Goal: Task Accomplishment & Management: Use online tool/utility

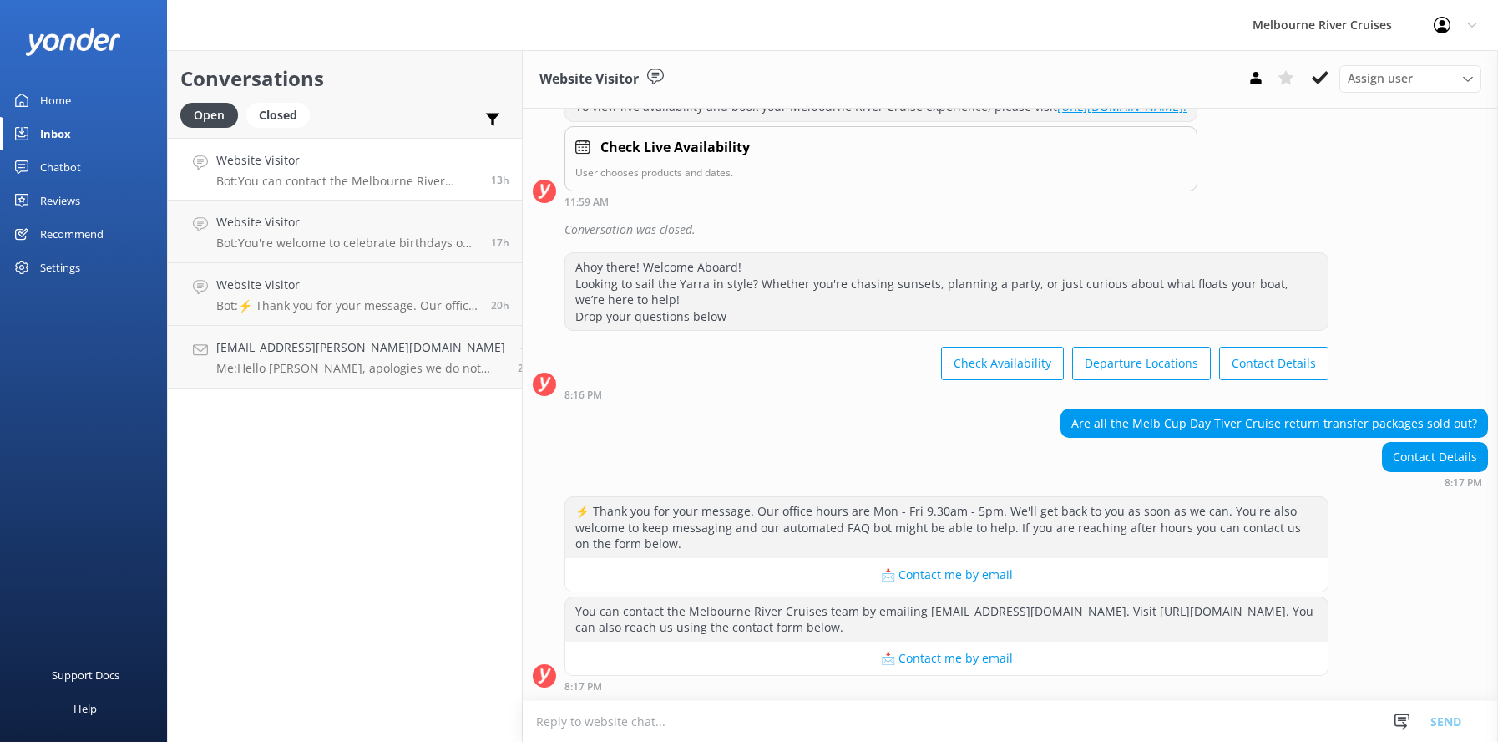
scroll to position [287, 0]
click at [304, 236] on p "Bot: You're welcome to celebrate birthdays on our dining cruises. Prices for th…" at bounding box center [347, 243] width 262 height 15
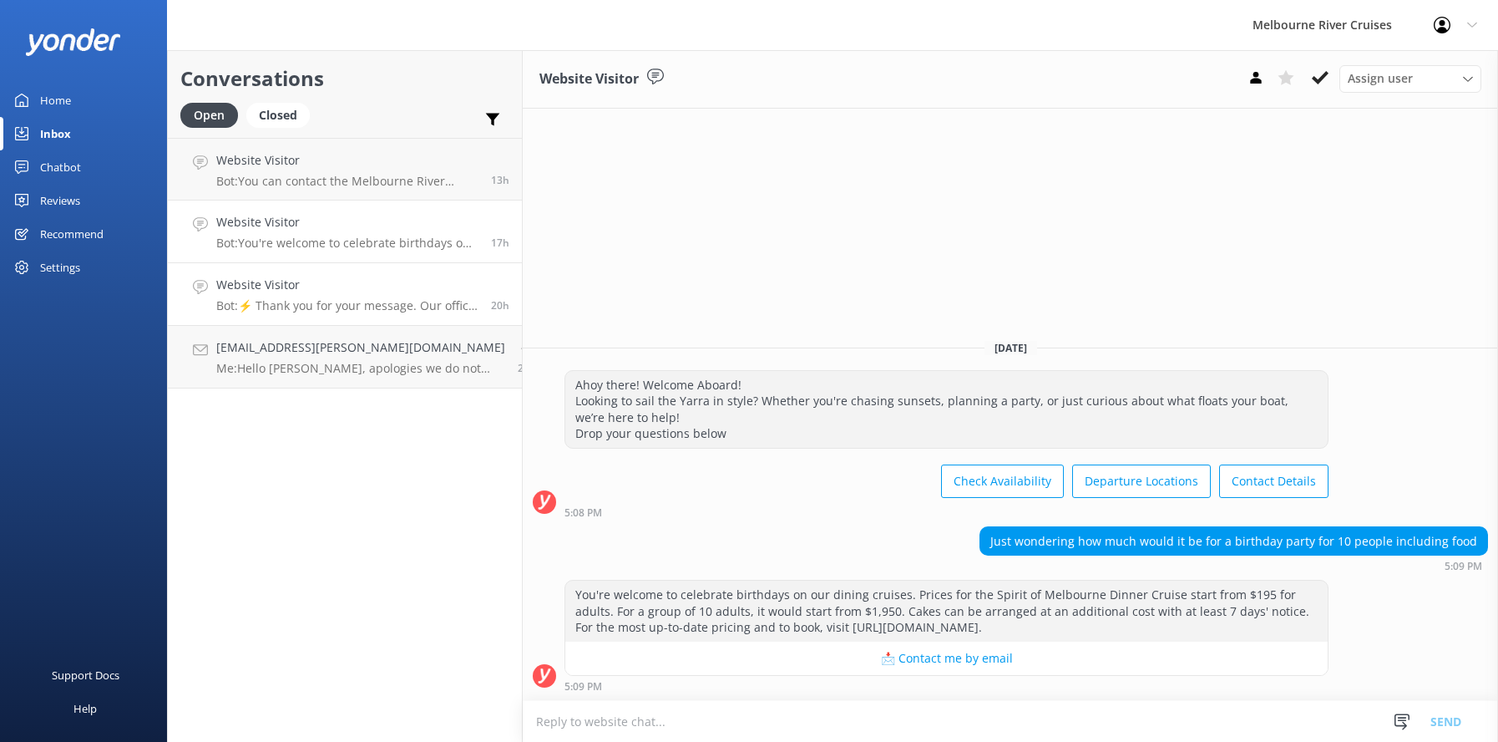
click at [307, 301] on p "Bot: ⚡ Thank you for your message. Our office hours are Mon - Fri 9.30am - 5pm.…" at bounding box center [347, 305] width 262 height 15
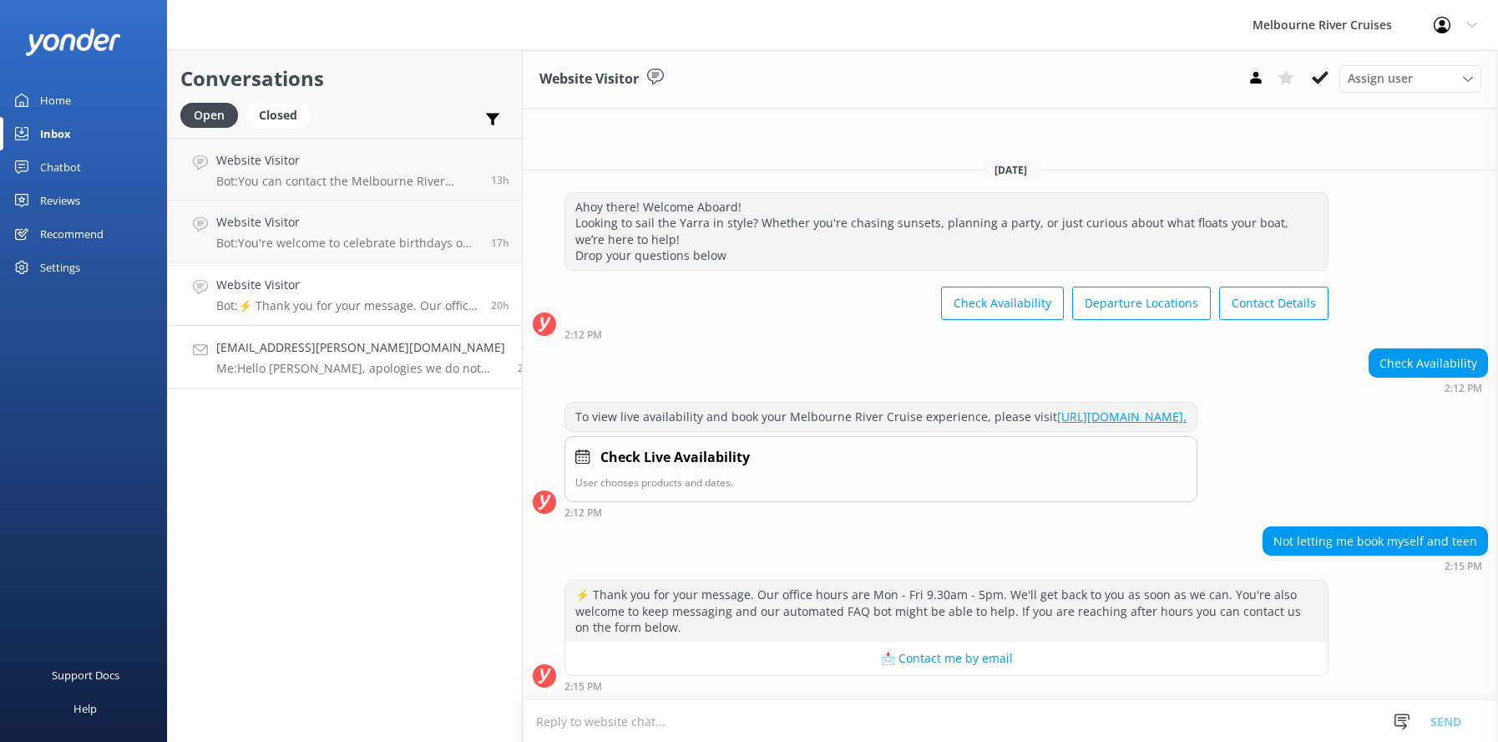
click at [312, 357] on div "[EMAIL_ADDRESS][PERSON_NAME][DOMAIN_NAME] Me: Hello [PERSON_NAME], apologies we…" at bounding box center [360, 356] width 289 height 37
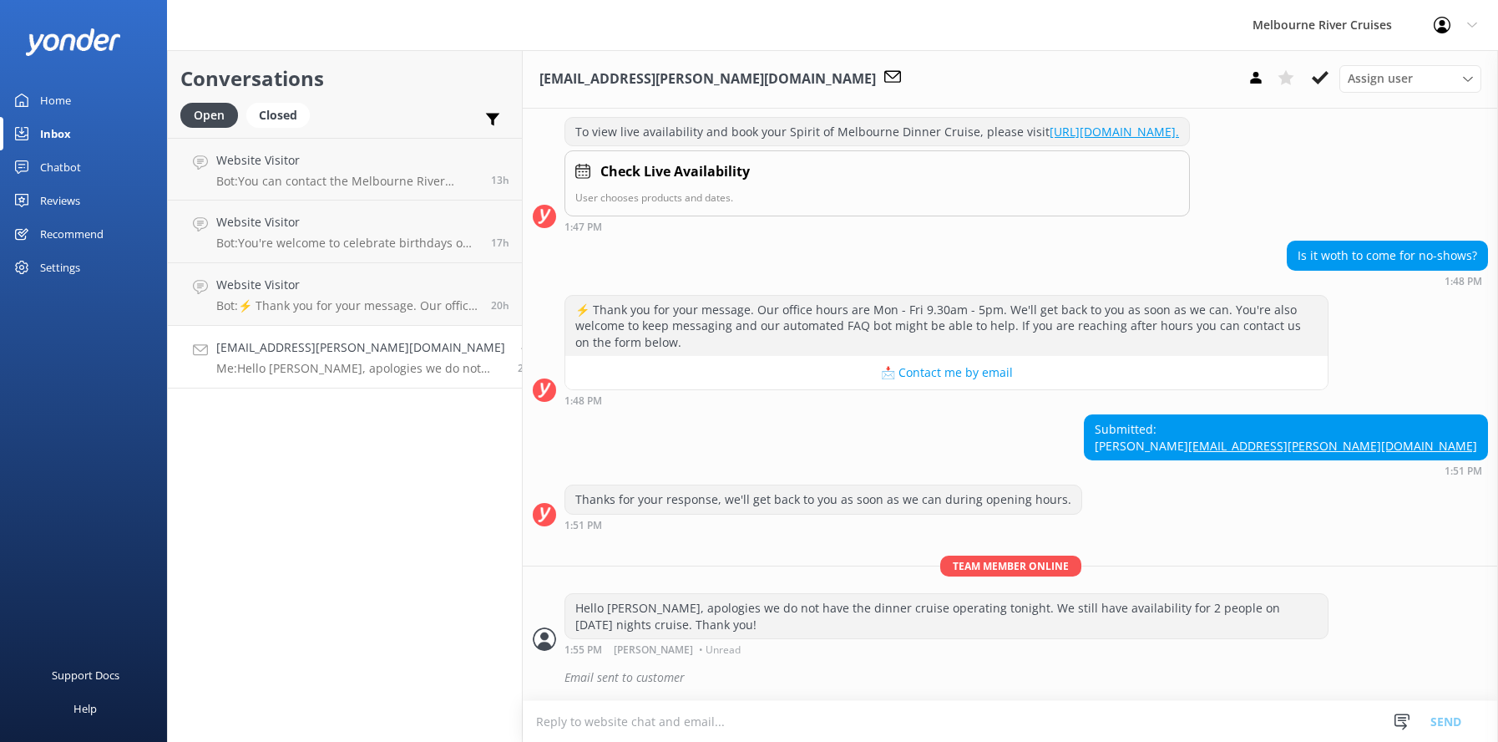
scroll to position [295, 0]
click at [54, 129] on div "Inbox" at bounding box center [55, 133] width 31 height 33
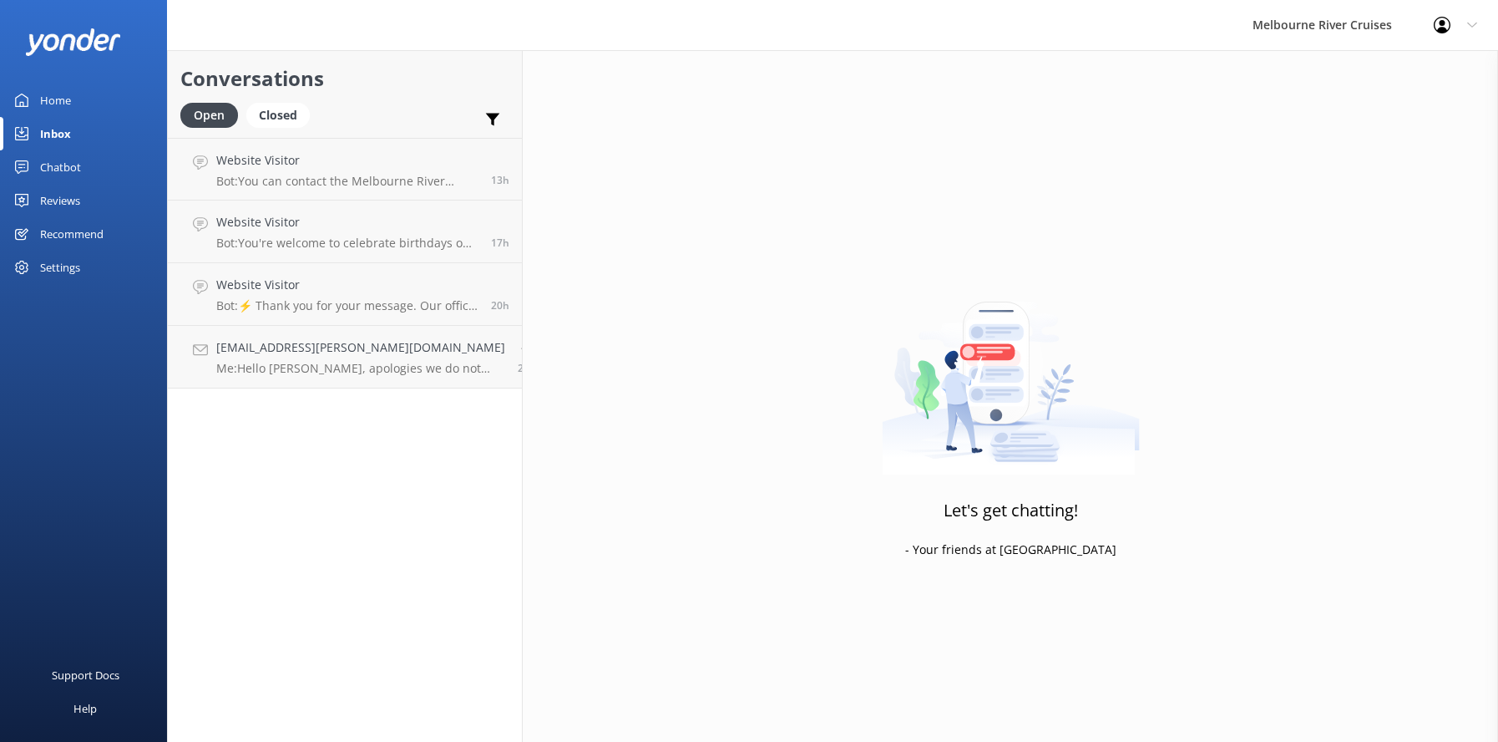
click at [53, 99] on div "Home" at bounding box center [55, 100] width 31 height 33
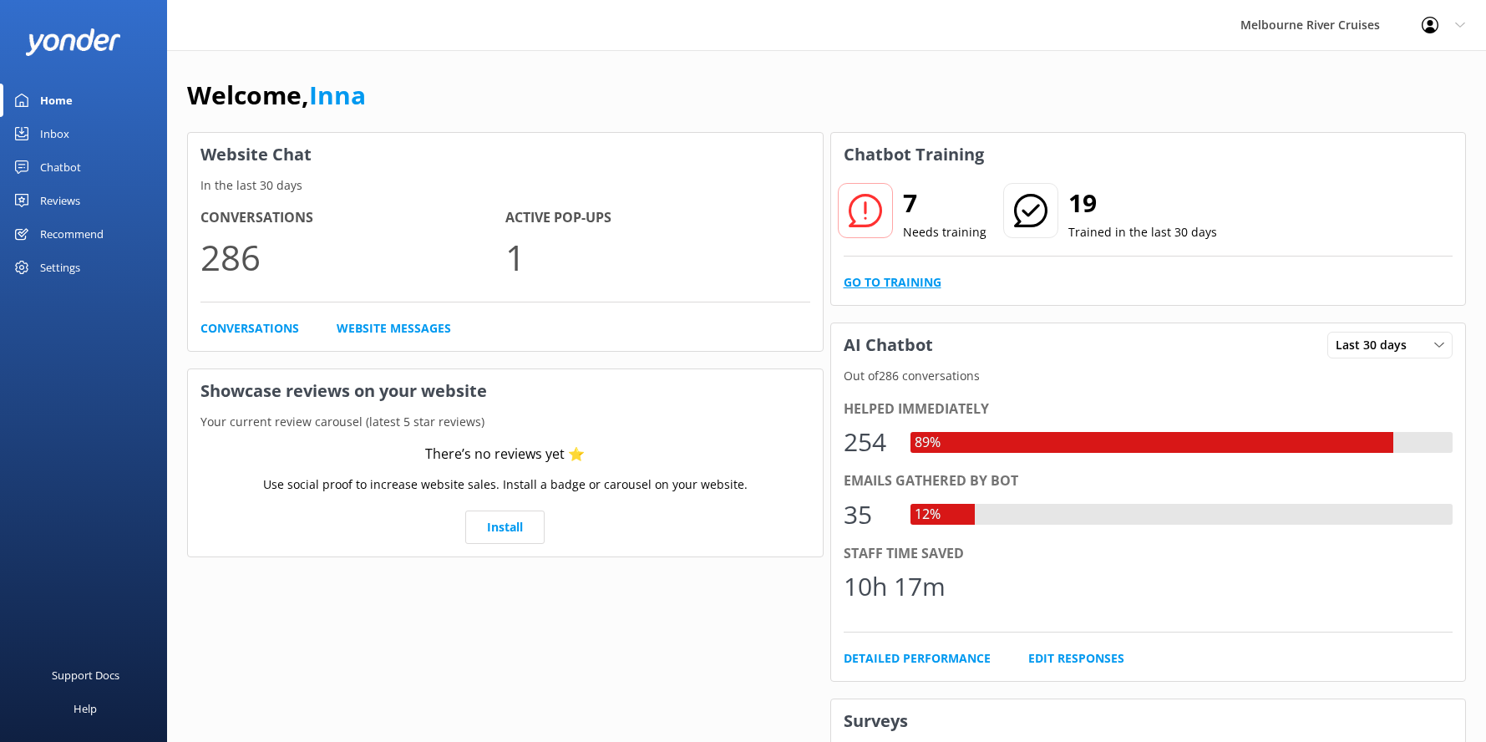
click at [909, 278] on link "Go to Training" at bounding box center [893, 282] width 98 height 18
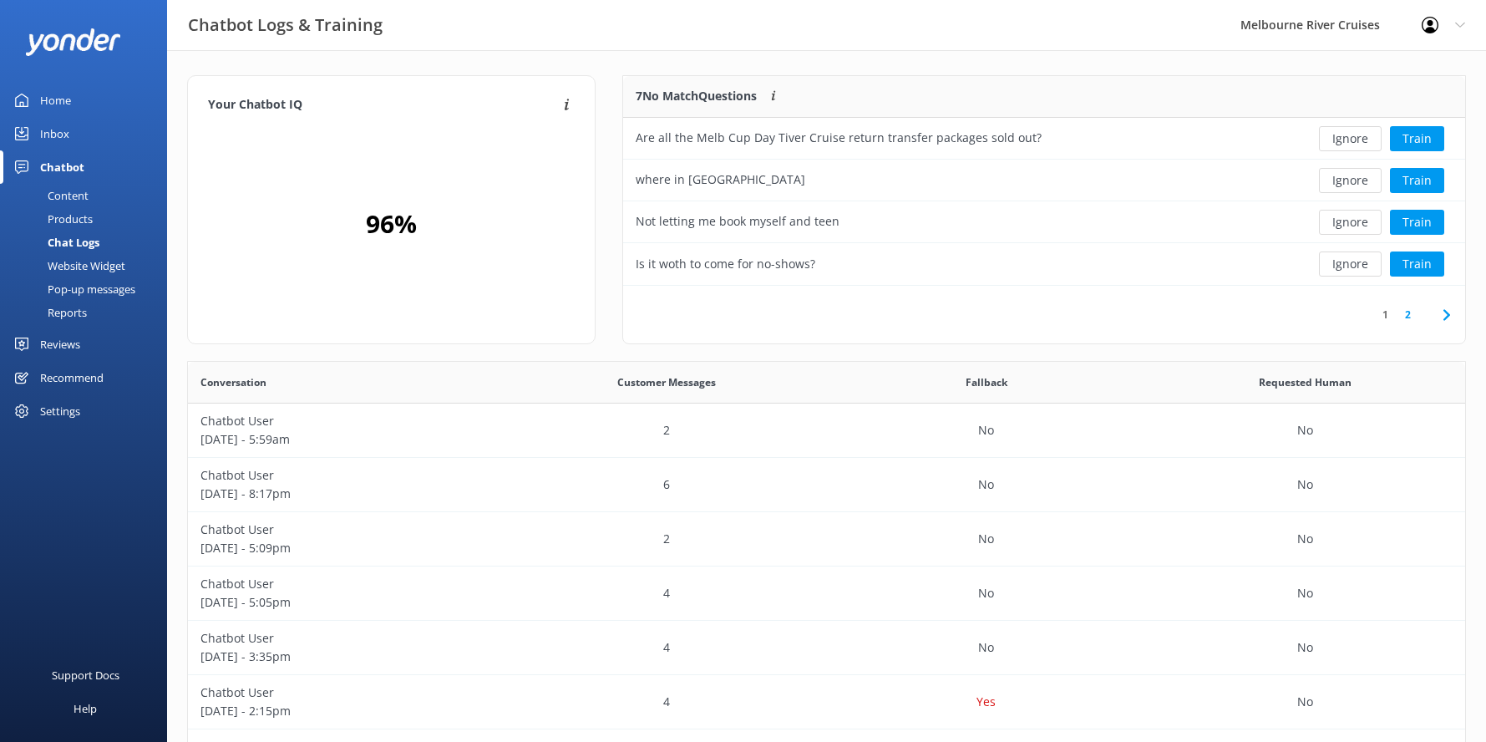
scroll to position [197, 829]
click at [1409, 317] on link "2" at bounding box center [1408, 315] width 23 height 16
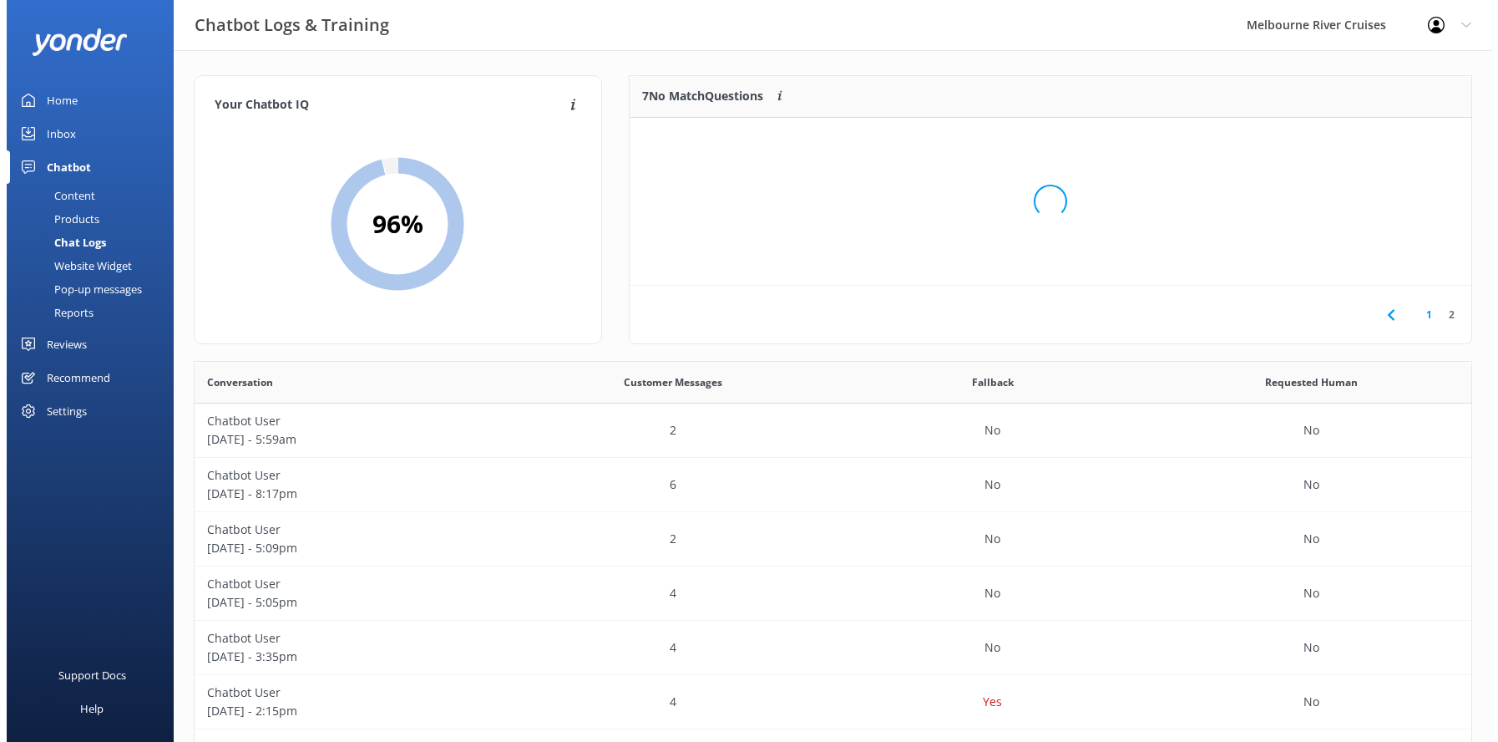
scroll to position [155, 829]
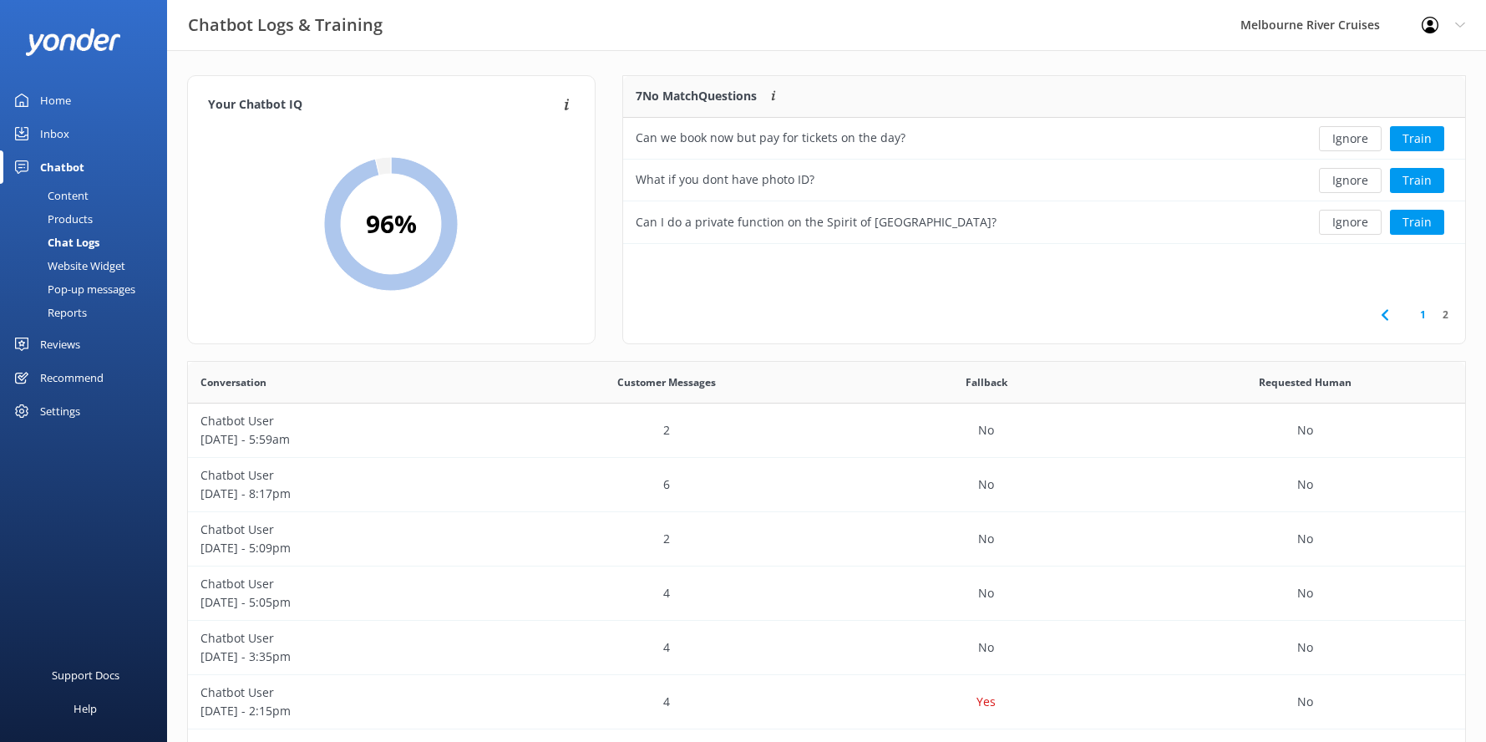
click at [53, 168] on div "Chatbot" at bounding box center [62, 166] width 44 height 33
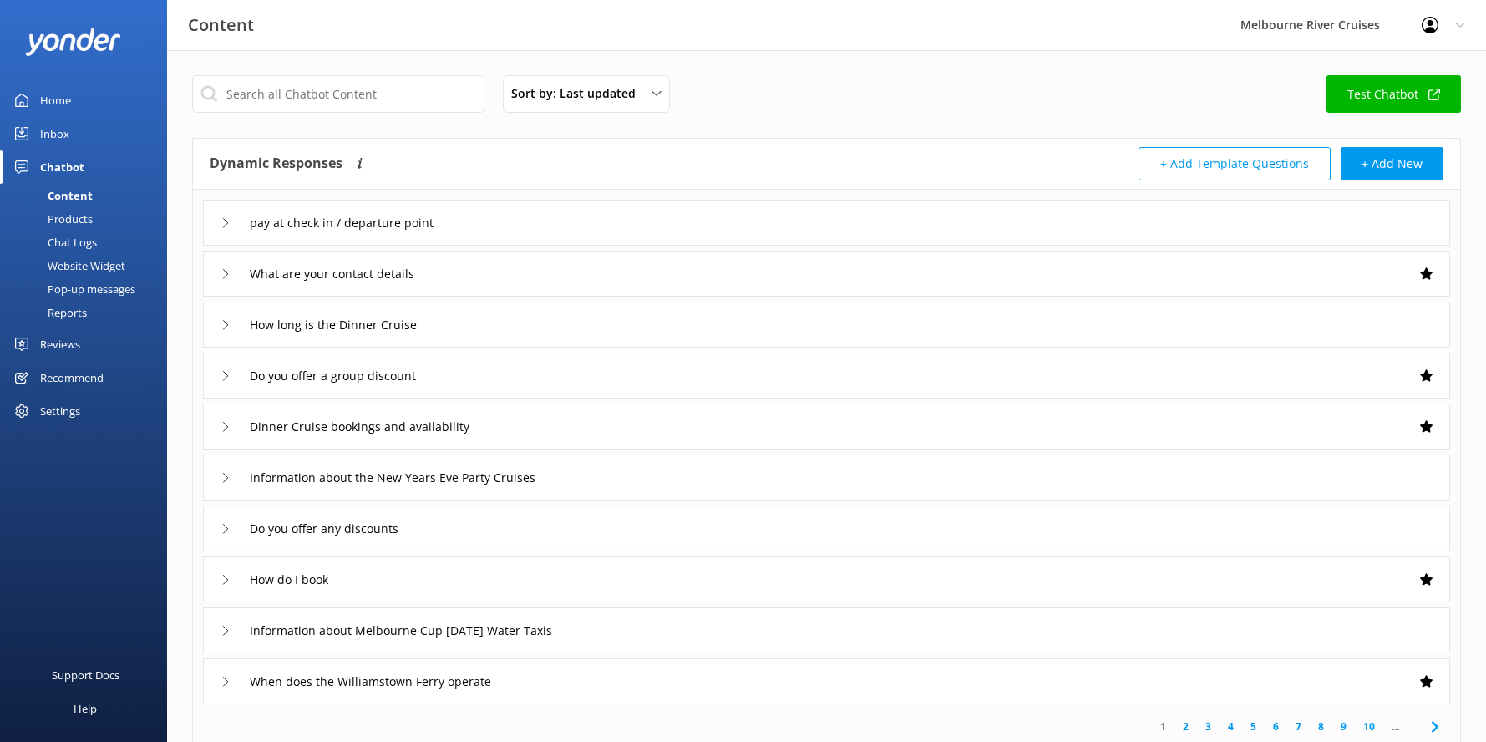
click at [63, 195] on div "Content" at bounding box center [51, 195] width 83 height 23
click at [54, 132] on div "Inbox" at bounding box center [54, 133] width 29 height 33
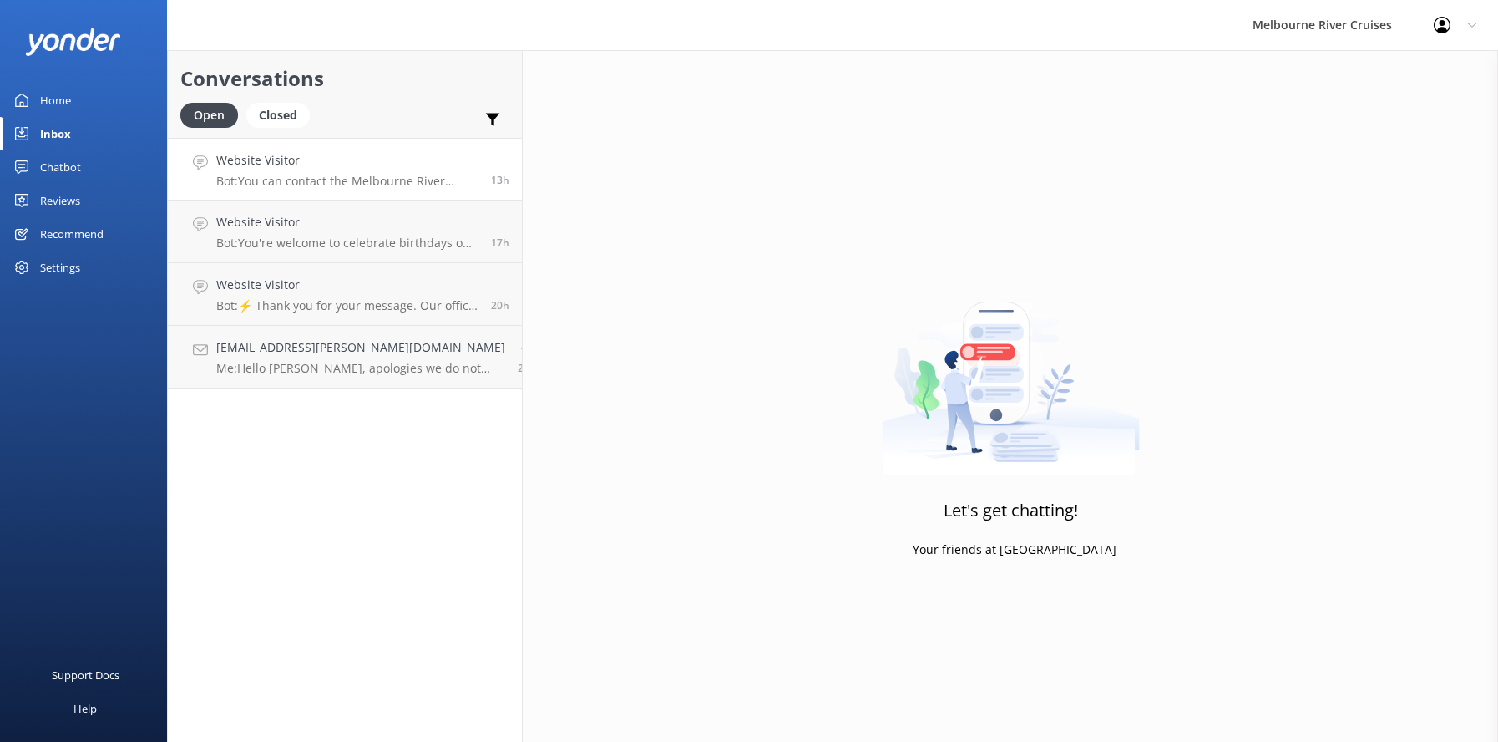
click at [271, 173] on div "Website Visitor Bot: You can contact the Melbourne River Cruises team by emaili…" at bounding box center [347, 169] width 262 height 36
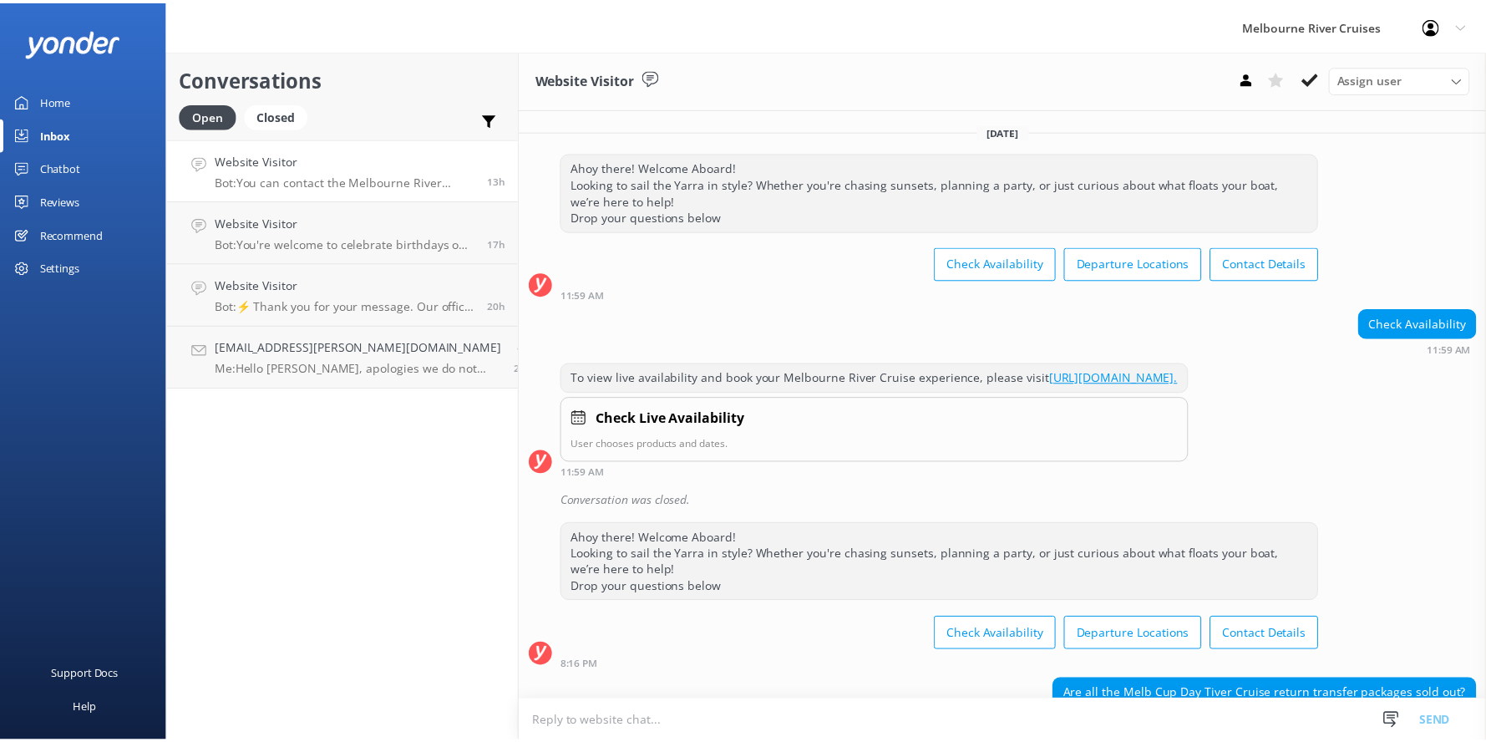
scroll to position [287, 0]
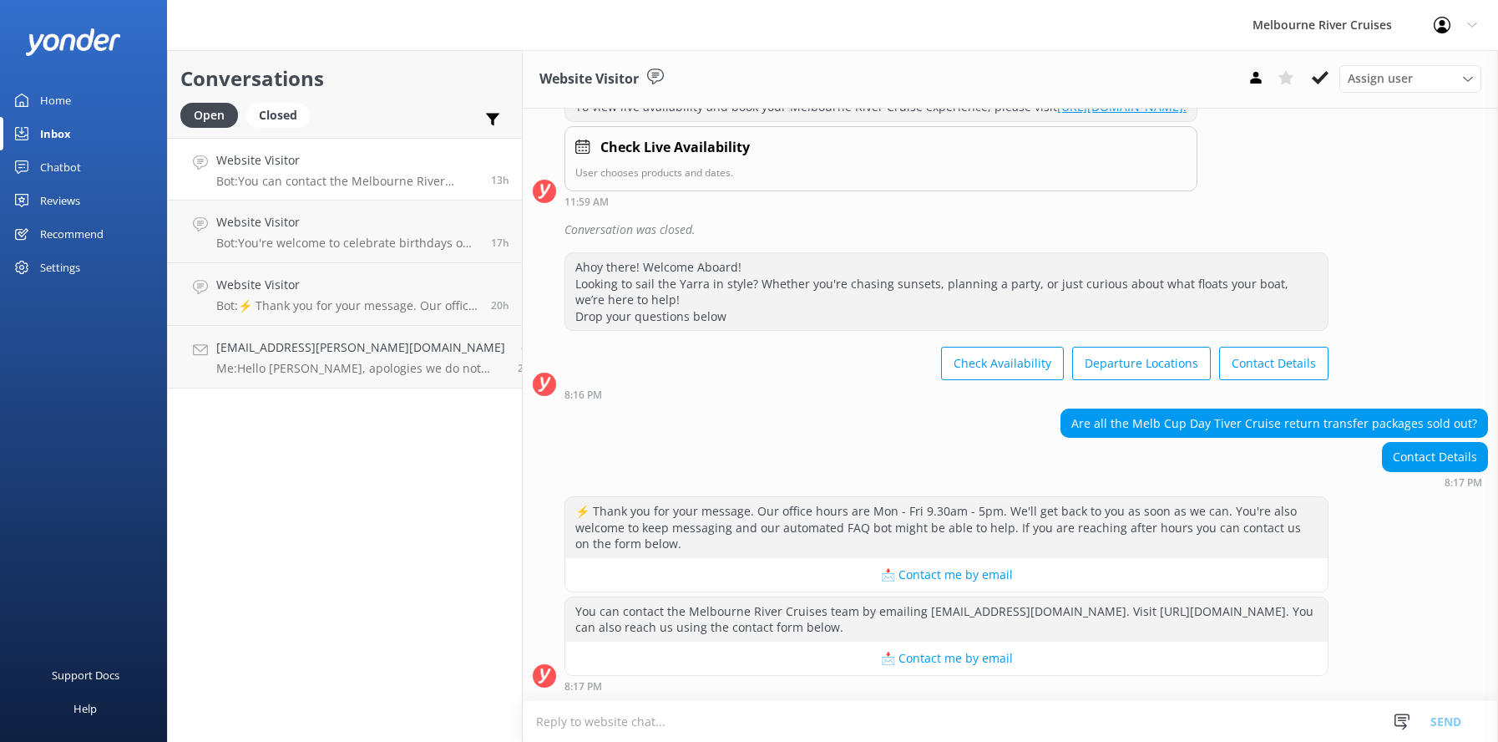
click at [52, 99] on div "Home" at bounding box center [55, 100] width 31 height 33
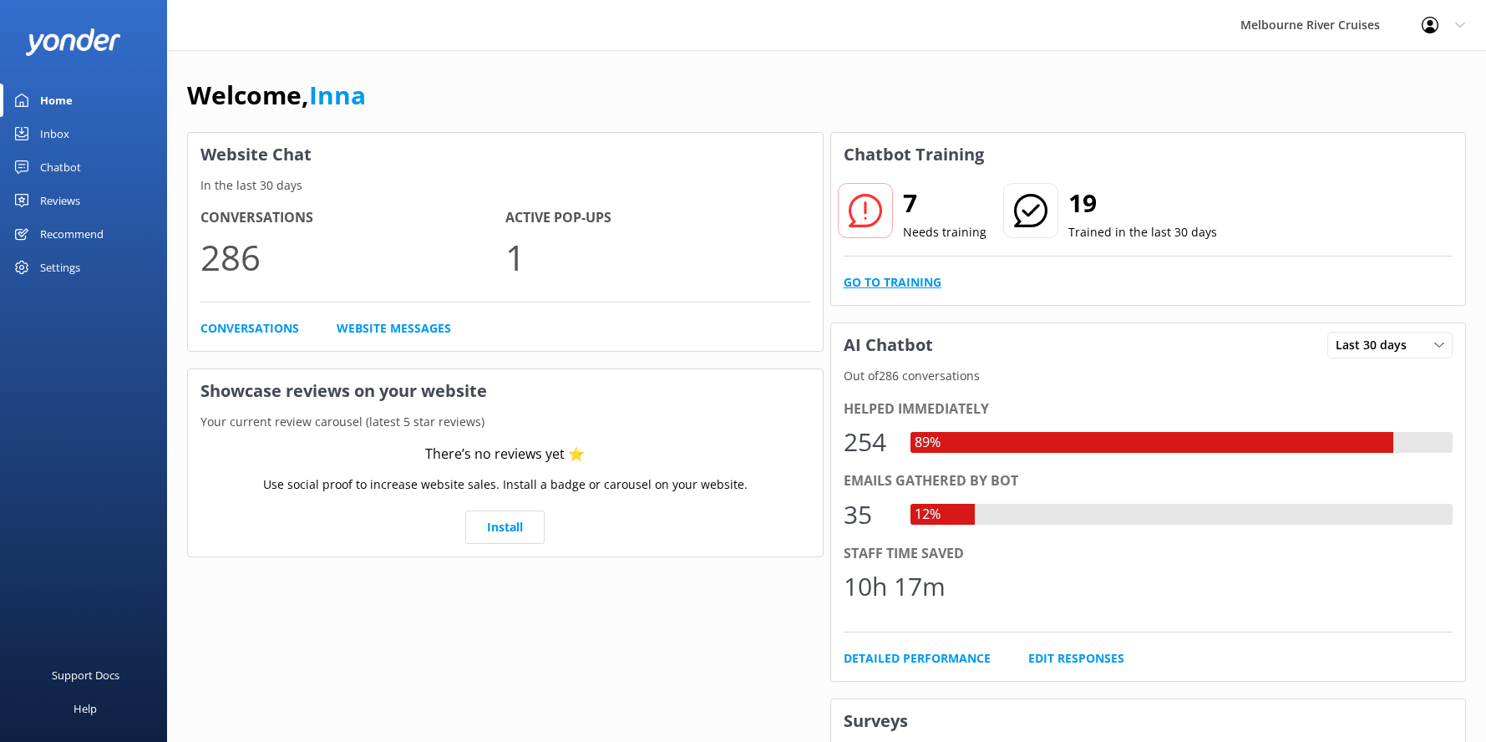
click at [899, 283] on link "Go to Training" at bounding box center [893, 282] width 98 height 18
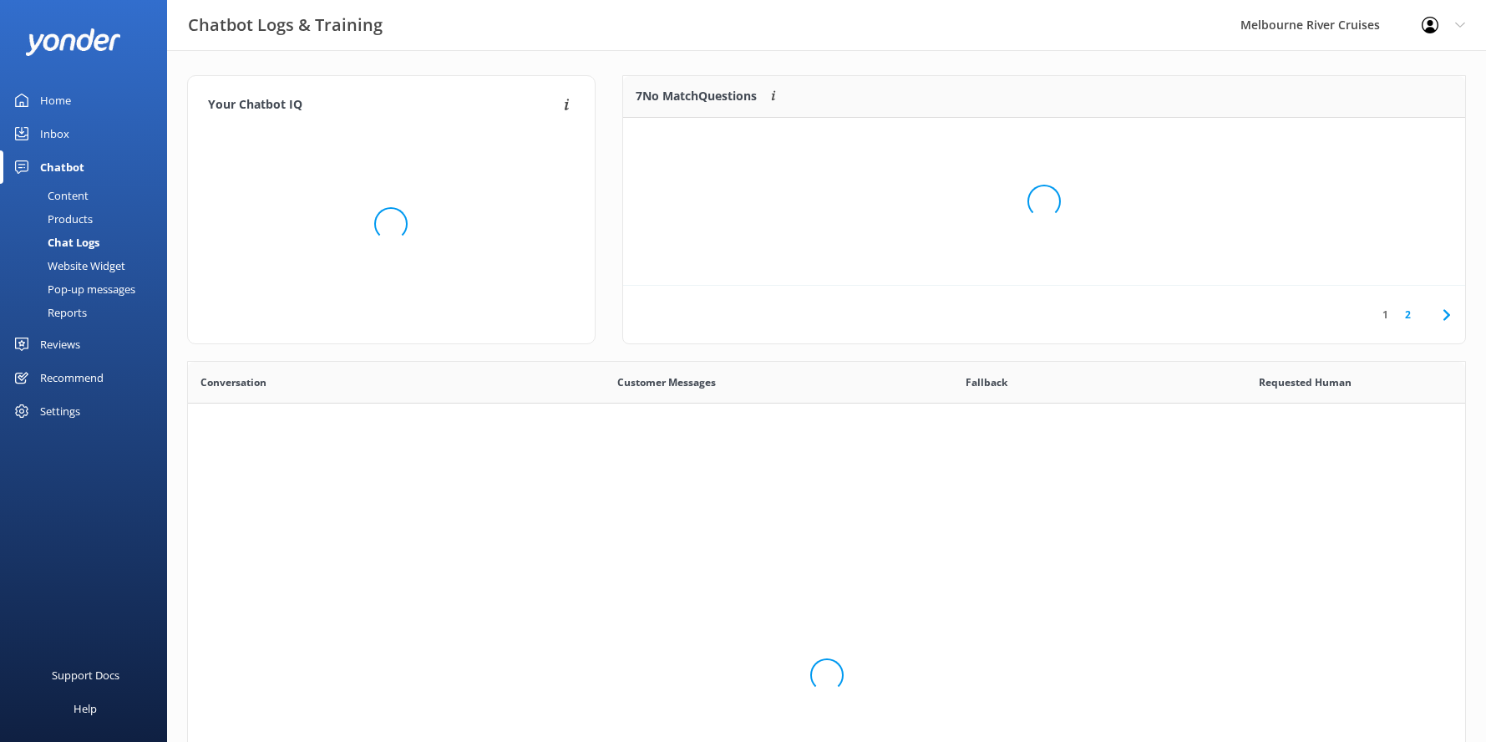
scroll to position [573, 1265]
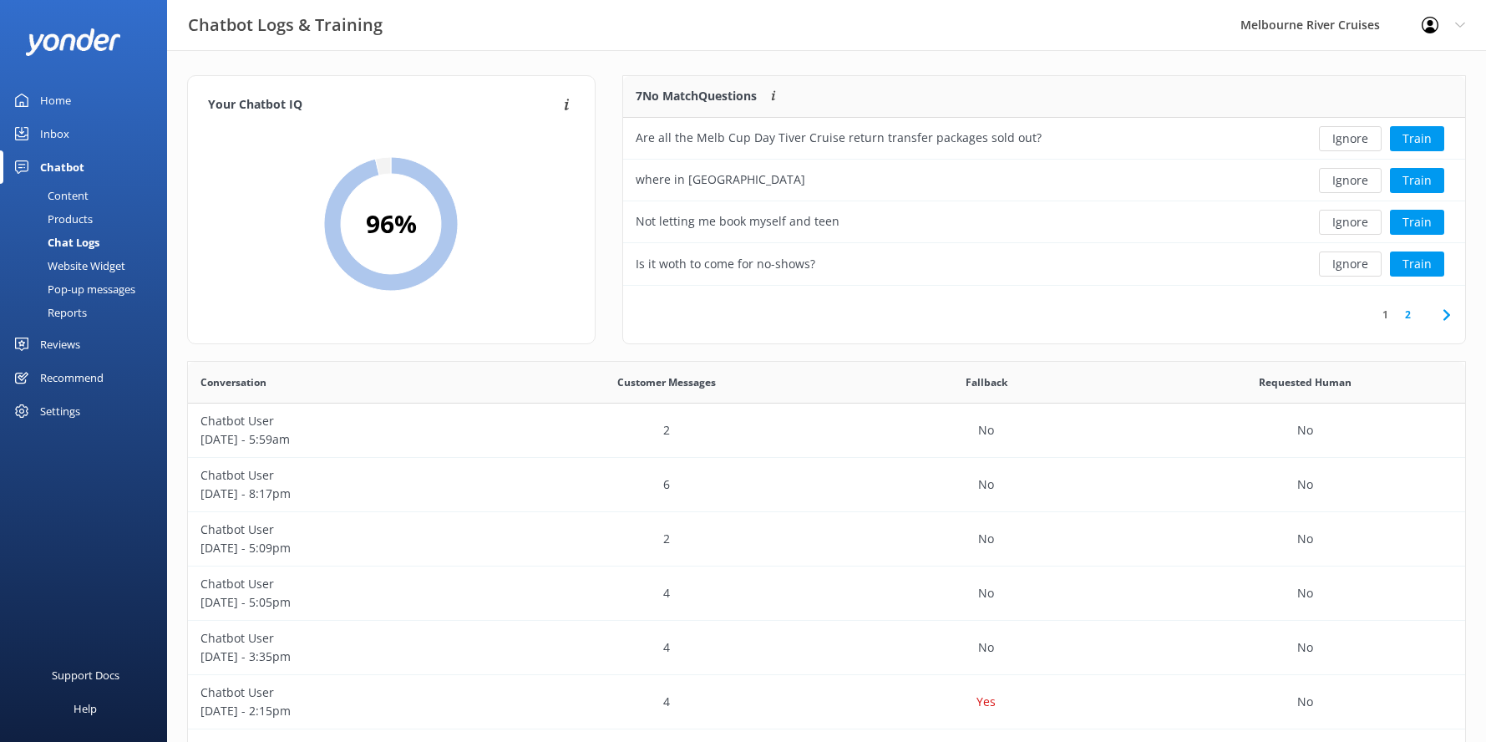
click at [1408, 317] on link "2" at bounding box center [1408, 315] width 23 height 16
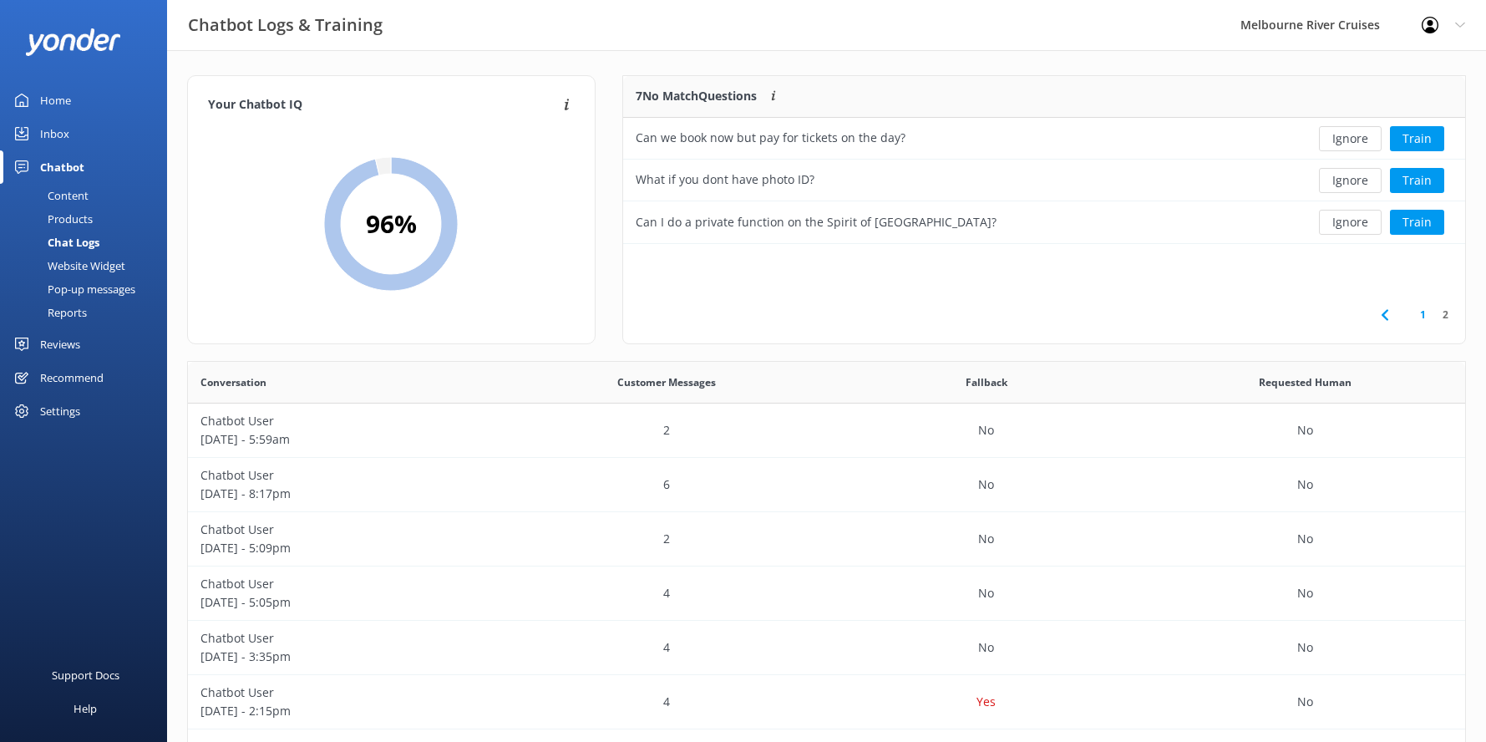
scroll to position [155, 829]
click at [56, 99] on div "Home" at bounding box center [55, 100] width 31 height 33
